Goal: Information Seeking & Learning: Learn about a topic

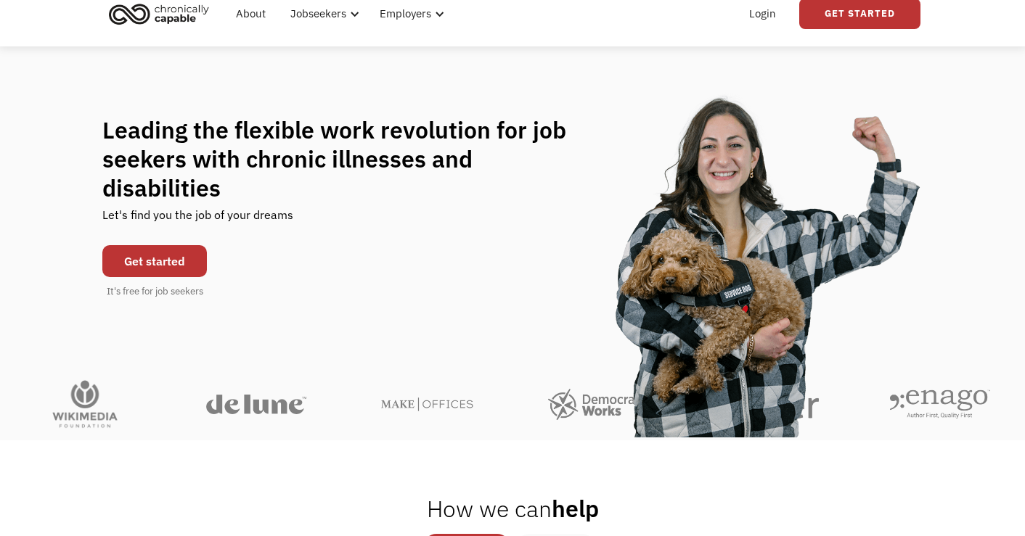
scroll to position [55, 0]
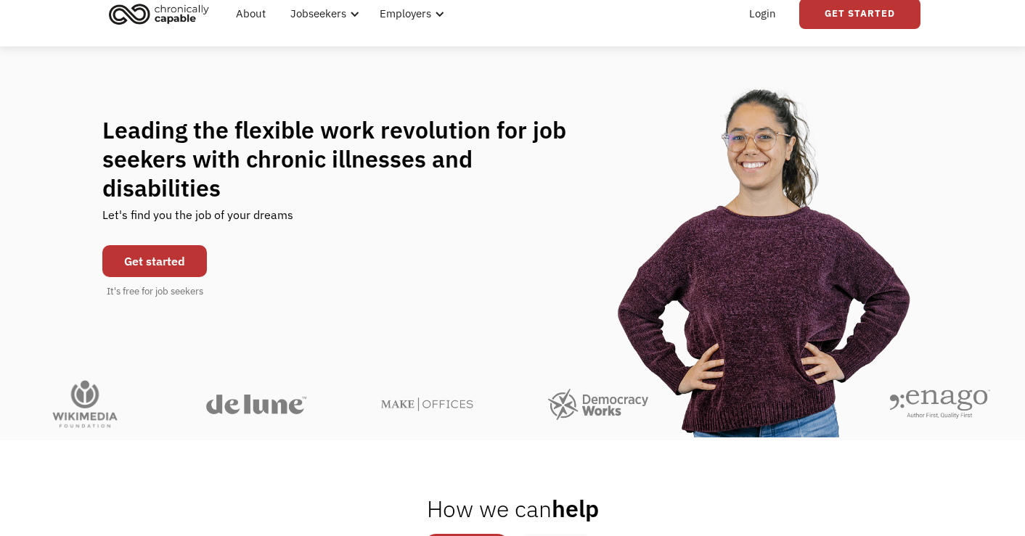
click at [167, 245] on link "Get started" at bounding box center [154, 261] width 105 height 32
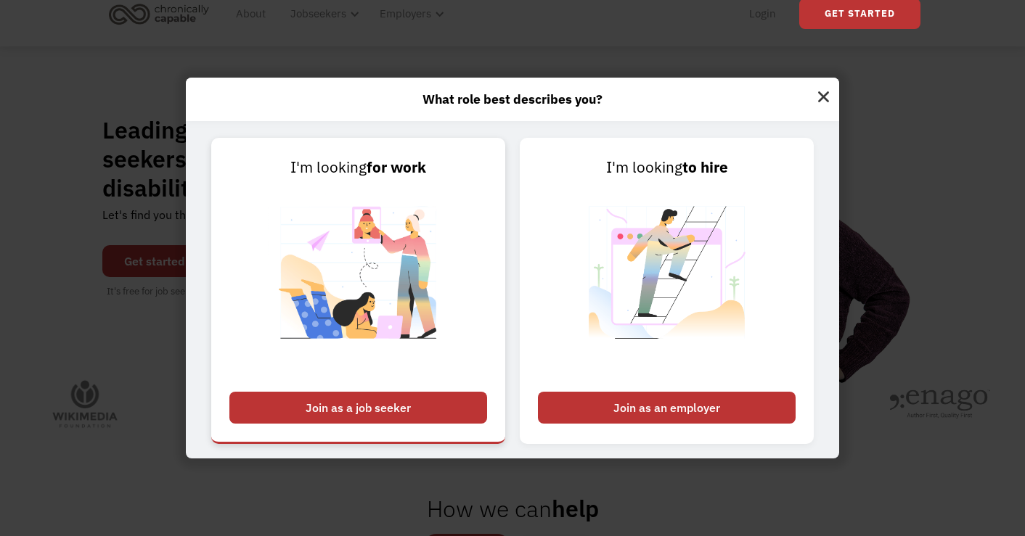
click at [291, 400] on div "Join as a job seeker" at bounding box center [358, 408] width 258 height 32
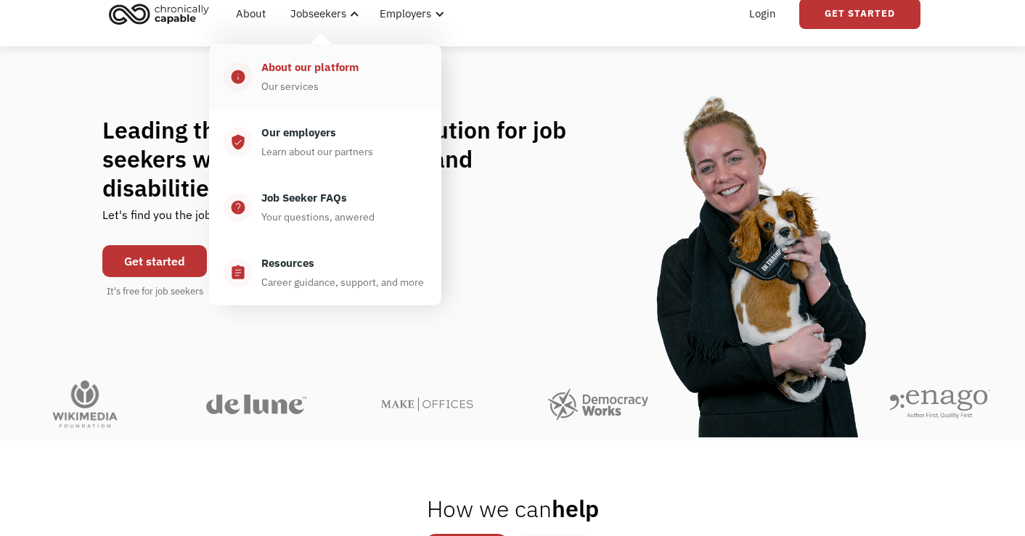
click at [329, 73] on div "About our platform" at bounding box center [309, 67] width 97 height 17
